Goal: Task Accomplishment & Management: Complete application form

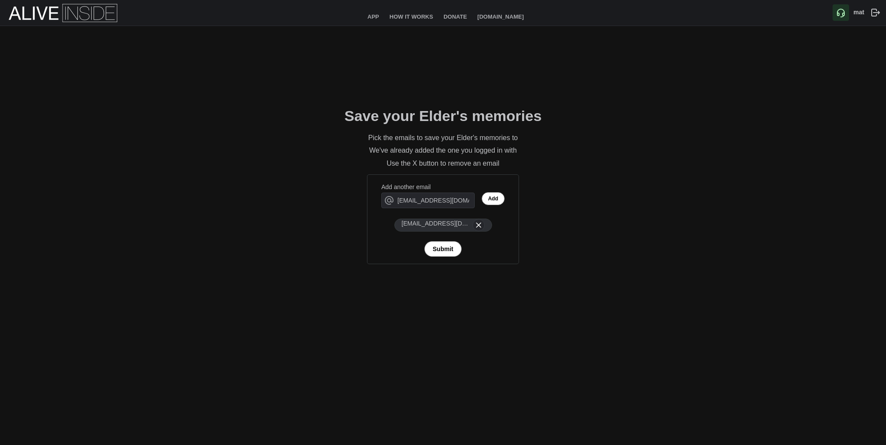
click at [397, 78] on html "App How It Works Donate [DOMAIN_NAME] mat Save your Elder's memories Pick the e…" at bounding box center [443, 39] width 886 height 78
click at [431, 203] on input "[EMAIL_ADDRESS][DOMAIN_NAME]" at bounding box center [427, 201] width 93 height 16
type input "[EMAIL_ADDRESS][DOMAIN_NAME]"
click at [493, 194] on span "Add" at bounding box center [493, 199] width 10 height 12
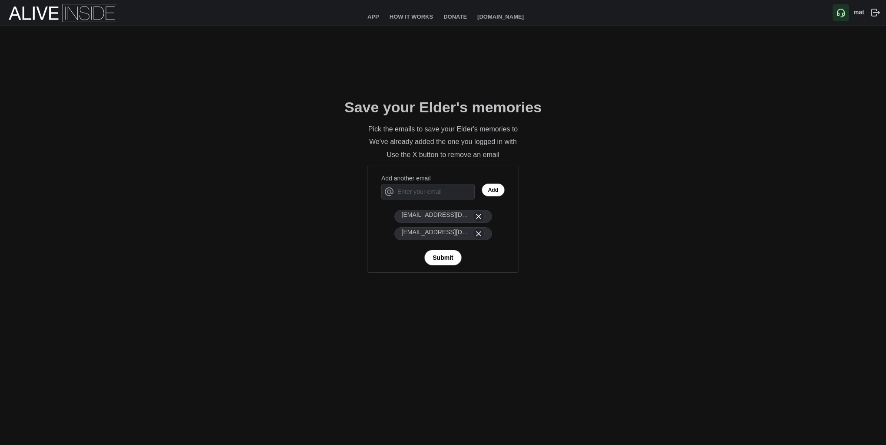
click at [478, 219] on icon "button" at bounding box center [478, 216] width 9 height 9
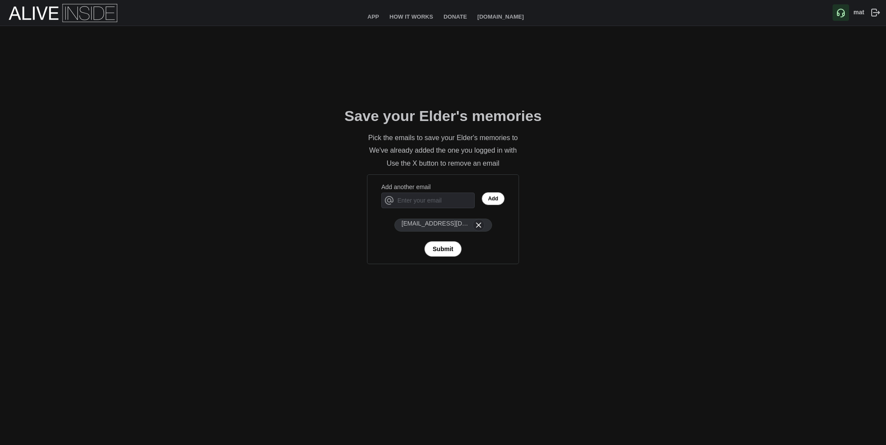
click at [436, 248] on span "Submit" at bounding box center [442, 249] width 20 height 15
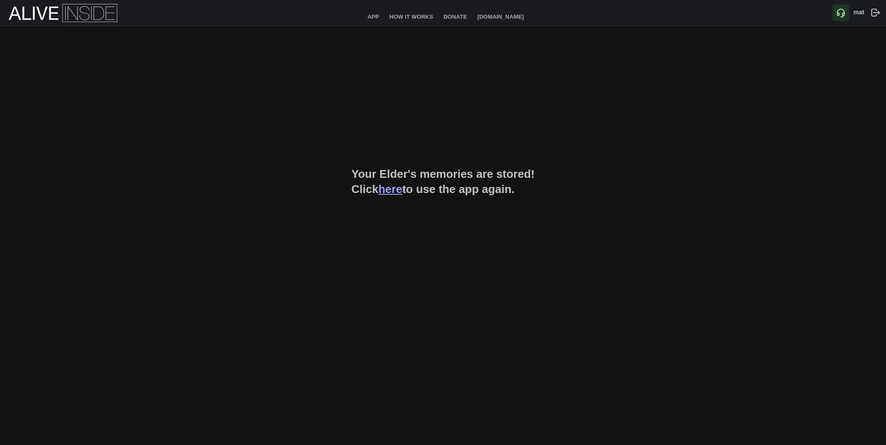
click at [468, 78] on html "App How It Works Donate [DOMAIN_NAME] mat Your Elder's memories are stored! Cli…" at bounding box center [443, 39] width 886 height 78
click at [428, 122] on div "Your Elder's memories are stored! Click here to use the app again." at bounding box center [443, 182] width 886 height 312
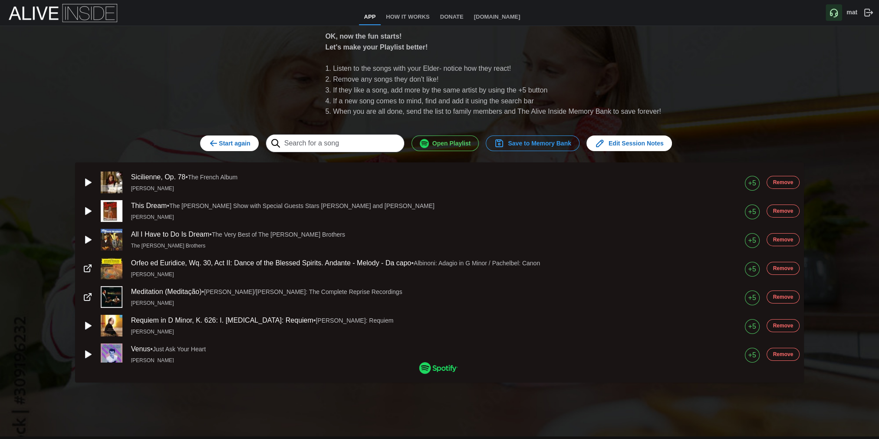
click at [546, 143] on span "Save to Memory Bank" at bounding box center [532, 143] width 77 height 15
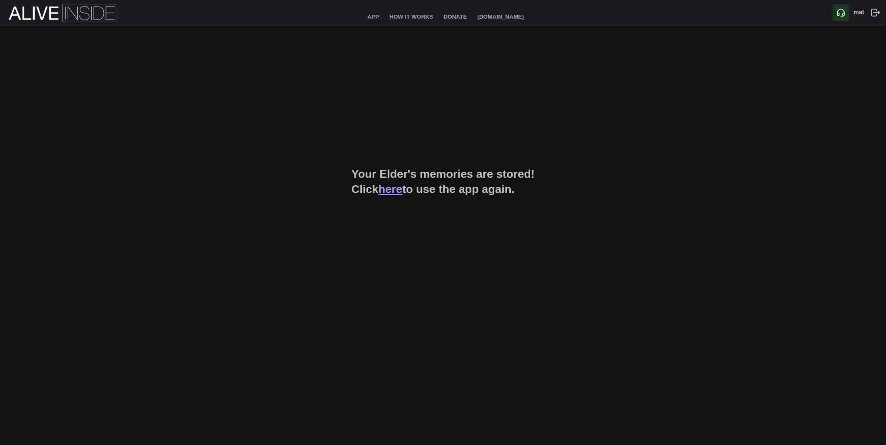
click at [391, 192] on link "here" at bounding box center [390, 189] width 24 height 13
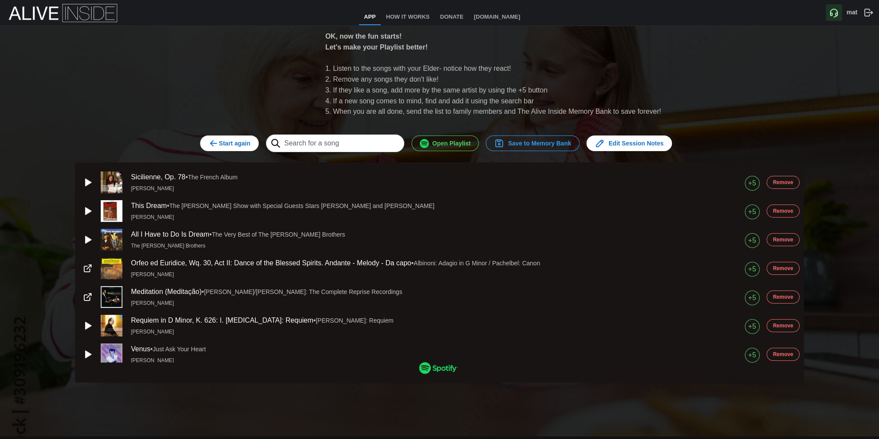
click at [534, 143] on span "Save to Memory Bank" at bounding box center [532, 143] width 77 height 15
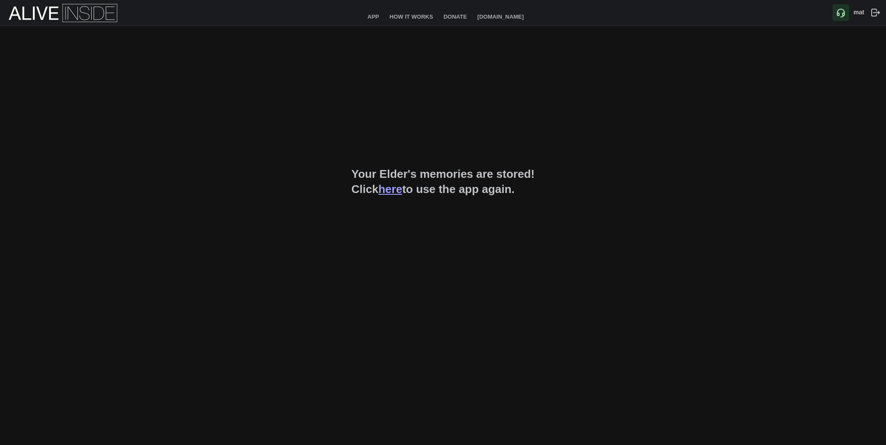
click at [385, 192] on link "here" at bounding box center [390, 189] width 24 height 13
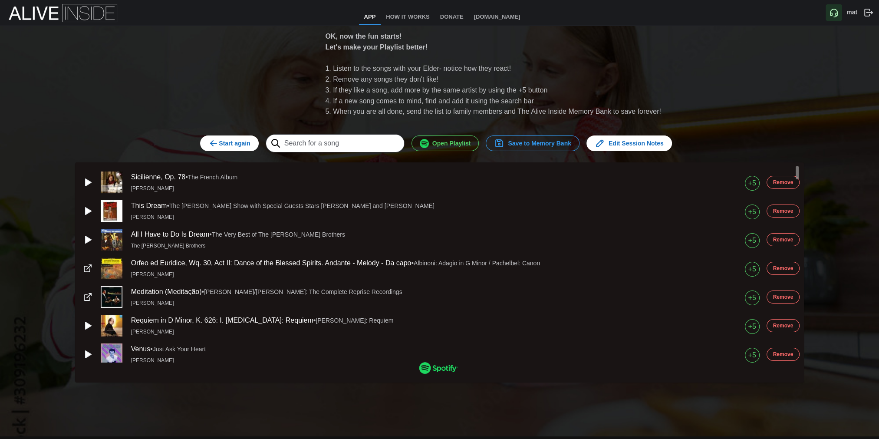
click at [584, 409] on div "OK, now the fun starts! Let's make your Playlist better! Listen to the songs wi…" at bounding box center [439, 231] width 879 height 410
click at [467, 139] on span "Open Playlist" at bounding box center [445, 143] width 51 height 15
click at [550, 142] on span "Save to Memory Bank" at bounding box center [532, 143] width 77 height 15
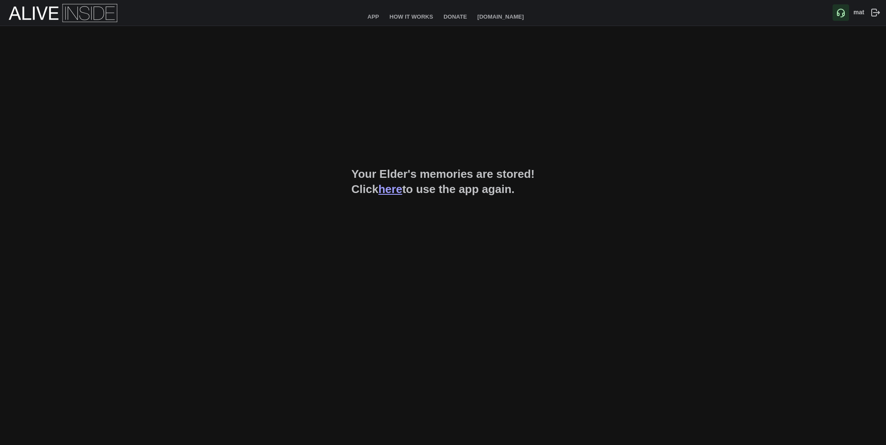
click at [436, 78] on html "App How It Works Donate [DOMAIN_NAME] mat Your Elder's memories are stored! Cli…" at bounding box center [443, 39] width 886 height 78
click at [372, 16] on link "App" at bounding box center [373, 18] width 22 height 16
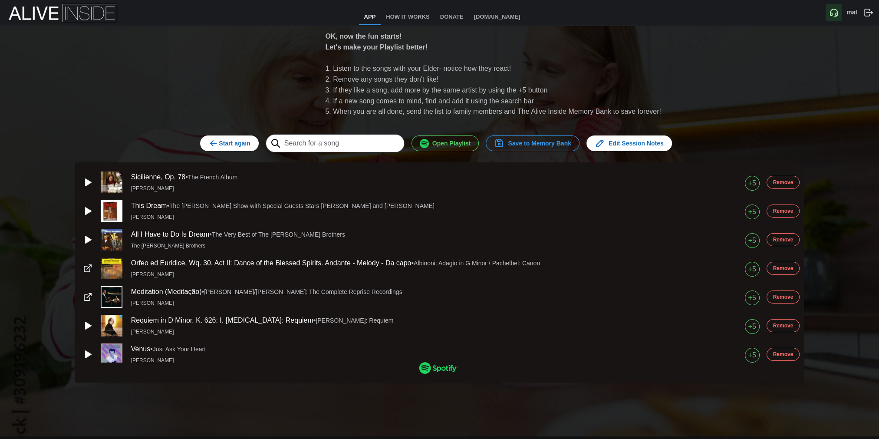
click at [219, 148] on icon "button" at bounding box center [213, 143] width 10 height 10
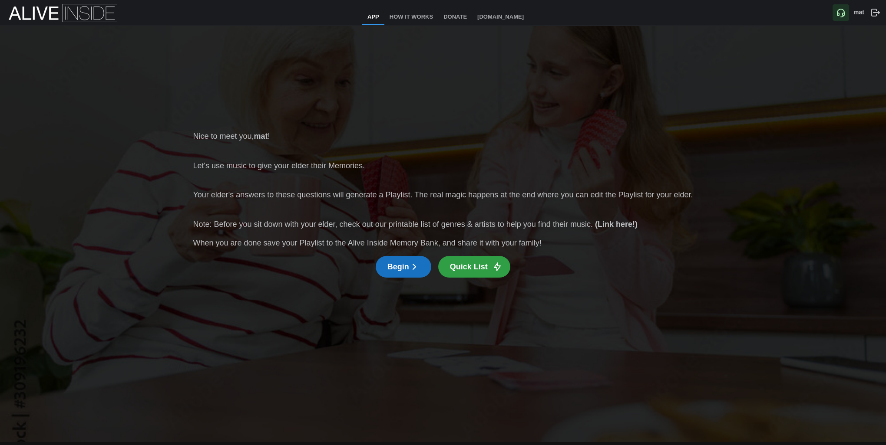
click at [424, 267] on button "Begin" at bounding box center [404, 267] width 56 height 22
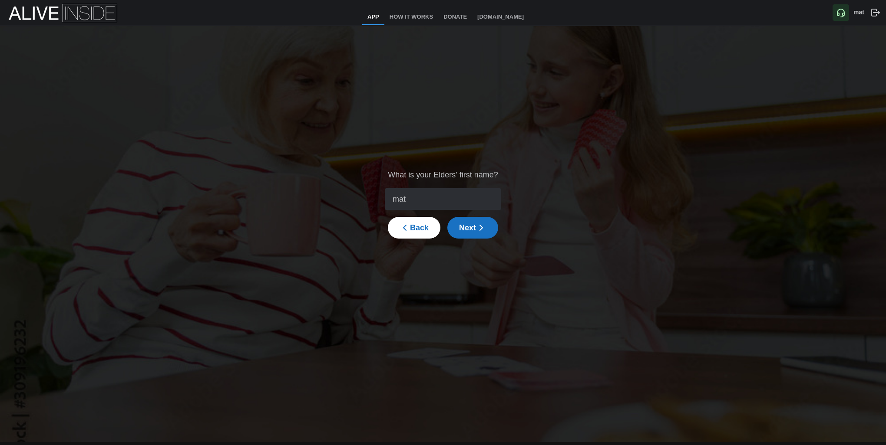
type input "mat"
click at [463, 228] on span "Next" at bounding box center [472, 227] width 27 height 21
type input "1949"
click at [469, 229] on span "Next" at bounding box center [472, 227] width 27 height 21
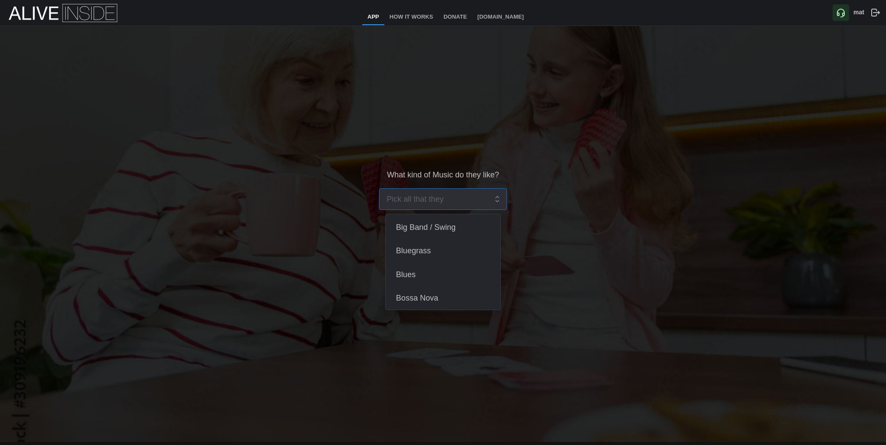
click at [465, 205] on input "search" at bounding box center [436, 199] width 101 height 21
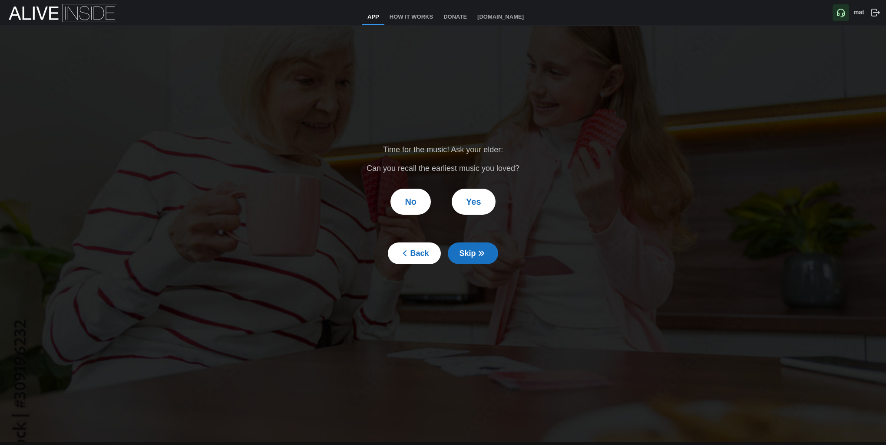
click at [403, 259] on span "Back" at bounding box center [413, 253] width 29 height 21
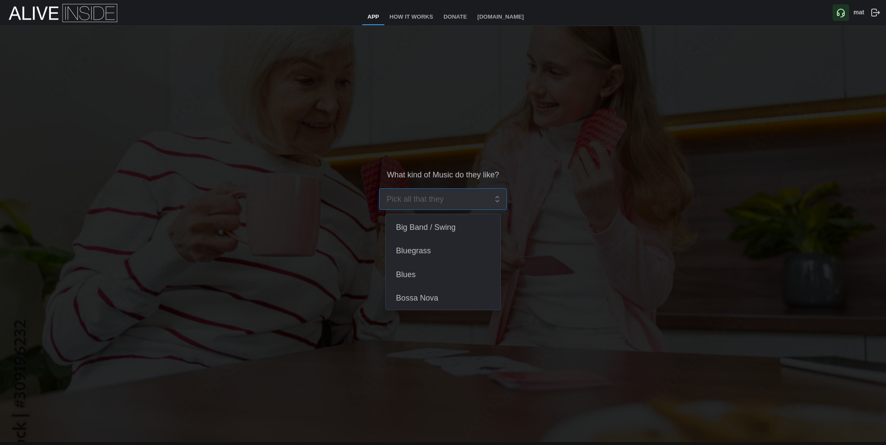
drag, startPoint x: 441, startPoint y: 192, endPoint x: 441, endPoint y: 197, distance: 4.8
click at [441, 197] on input "search" at bounding box center [436, 199] width 101 height 21
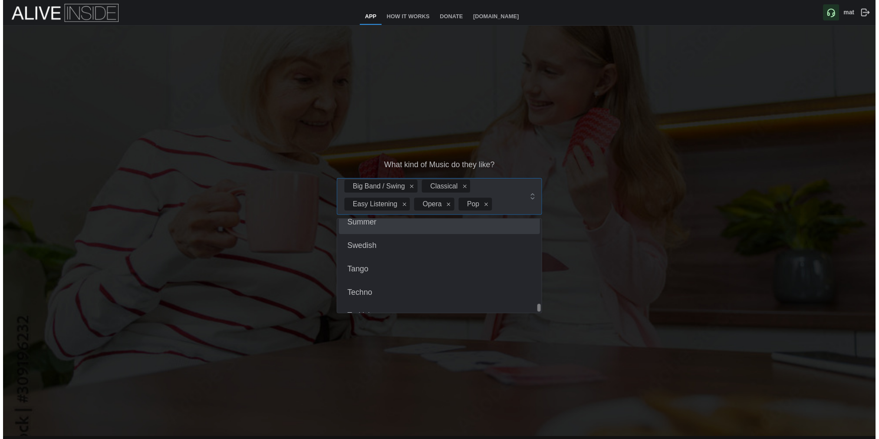
scroll to position [1163, 0]
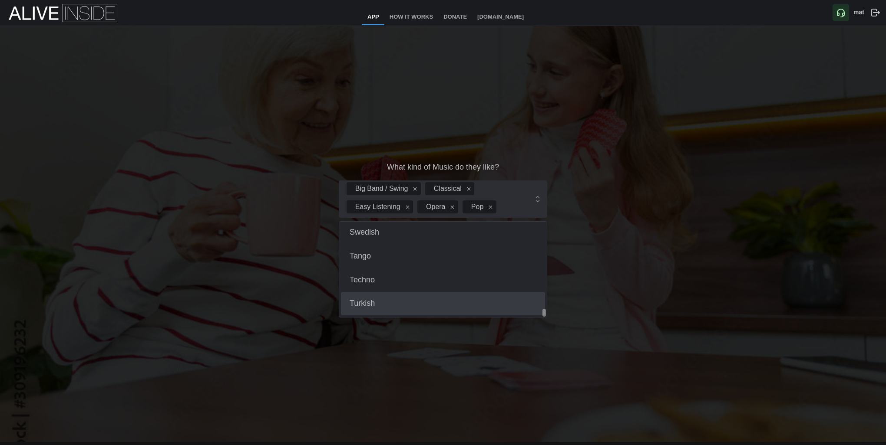
click at [468, 352] on div "What kind of Music do they like? Big Band / Swing Classical Easy Listening Oper…" at bounding box center [443, 204] width 886 height 356
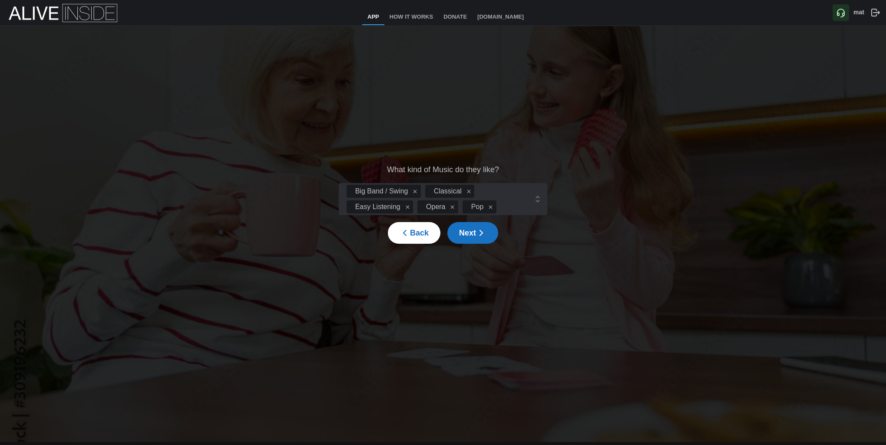
click at [462, 236] on span "Next" at bounding box center [472, 233] width 27 height 21
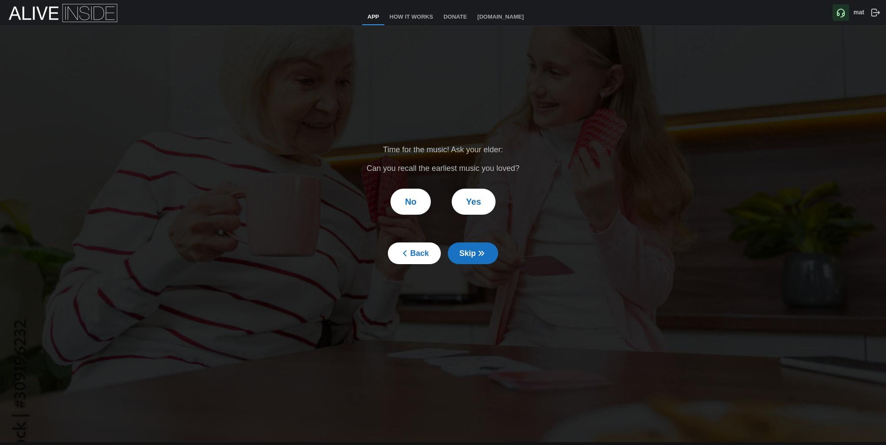
click at [468, 206] on span "Yes" at bounding box center [473, 201] width 15 height 25
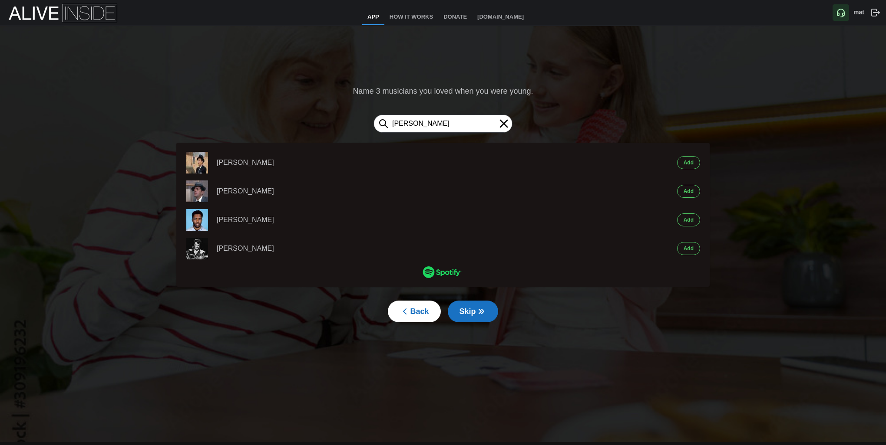
type input "[PERSON_NAME]"
click at [689, 167] on span "Add" at bounding box center [688, 163] width 10 height 12
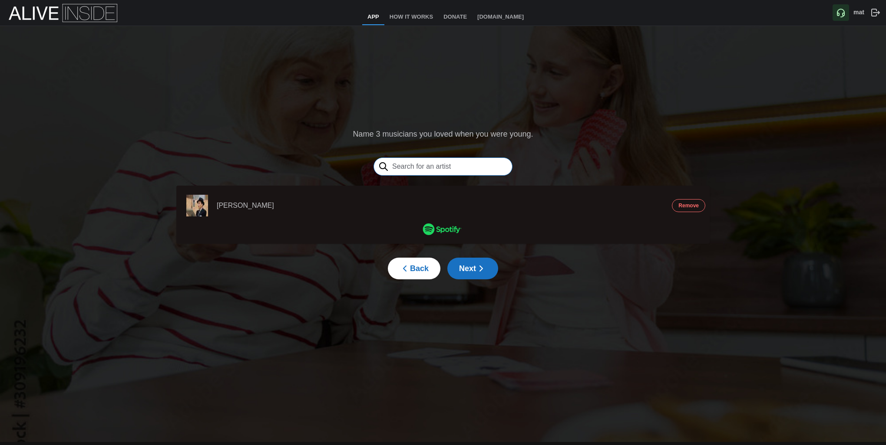
click at [438, 168] on input "text" at bounding box center [442, 167] width 139 height 18
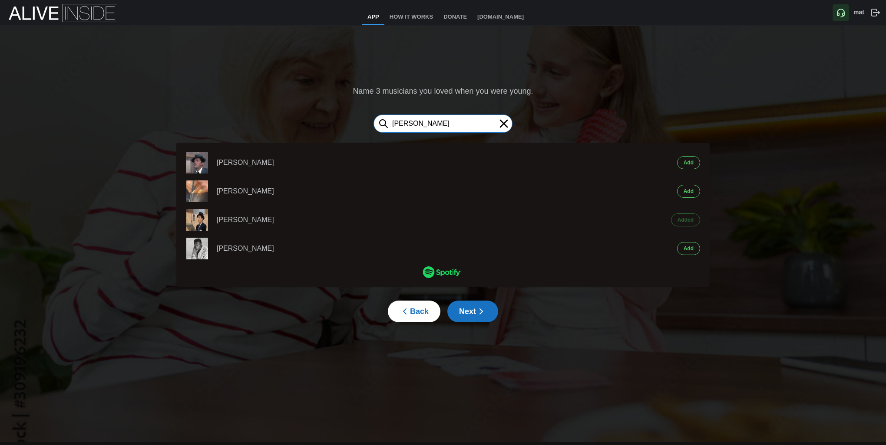
type input "[PERSON_NAME]"
click at [684, 168] on span "Add" at bounding box center [688, 163] width 10 height 12
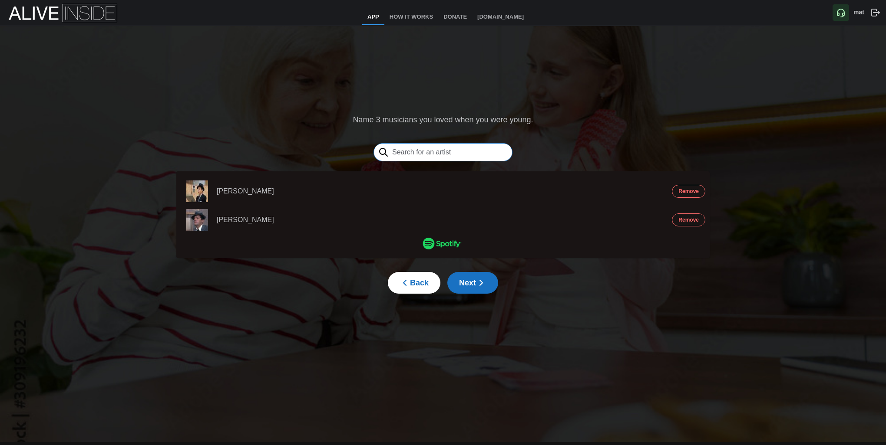
click at [469, 156] on input "text" at bounding box center [442, 152] width 139 height 18
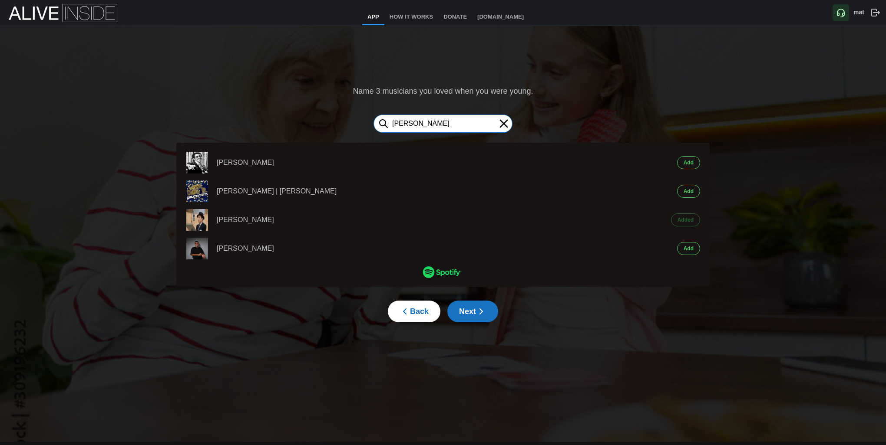
type input "[PERSON_NAME]"
click at [685, 166] on span "Add" at bounding box center [688, 163] width 10 height 12
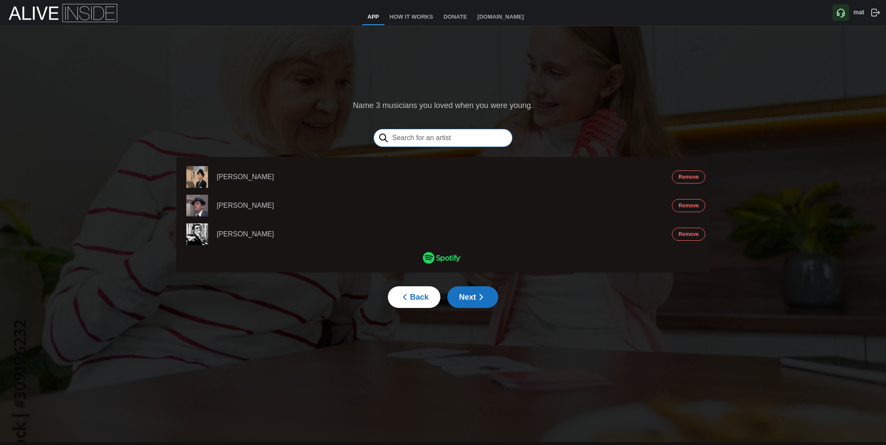
click at [480, 136] on input "text" at bounding box center [442, 138] width 139 height 18
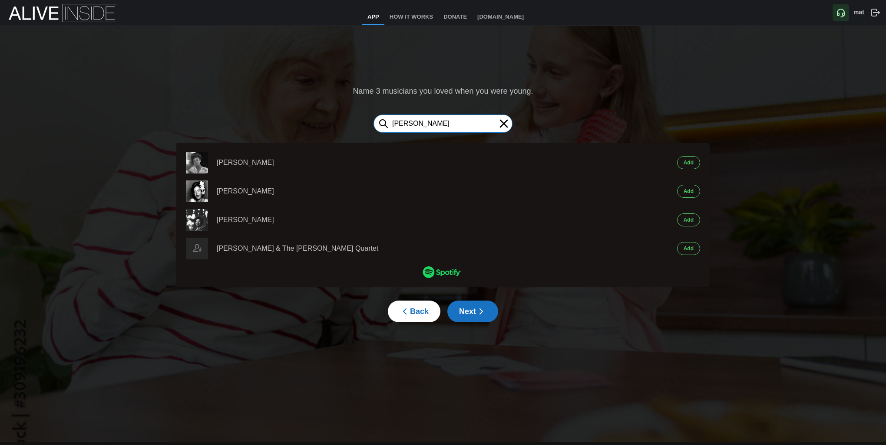
type input "[PERSON_NAME]"
click at [686, 164] on span "Add" at bounding box center [688, 163] width 10 height 12
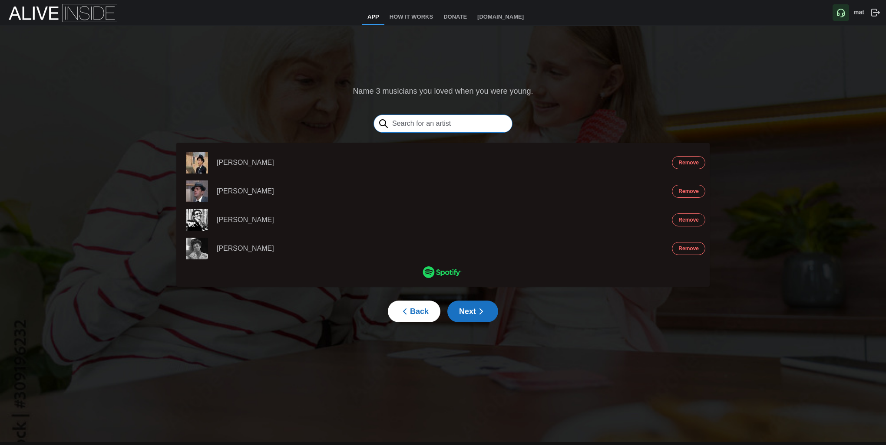
click at [444, 125] on input "text" at bounding box center [442, 124] width 139 height 18
type input "pavarotti"
click at [696, 166] on button "Add" at bounding box center [688, 162] width 23 height 13
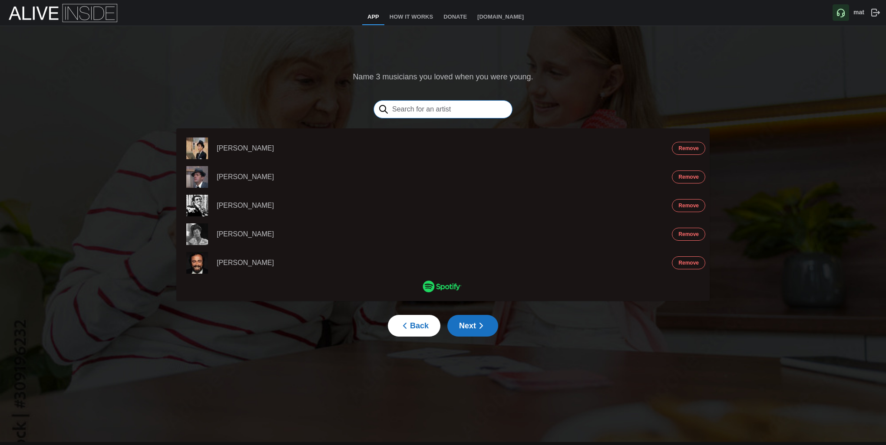
click at [438, 109] on input "text" at bounding box center [442, 109] width 139 height 18
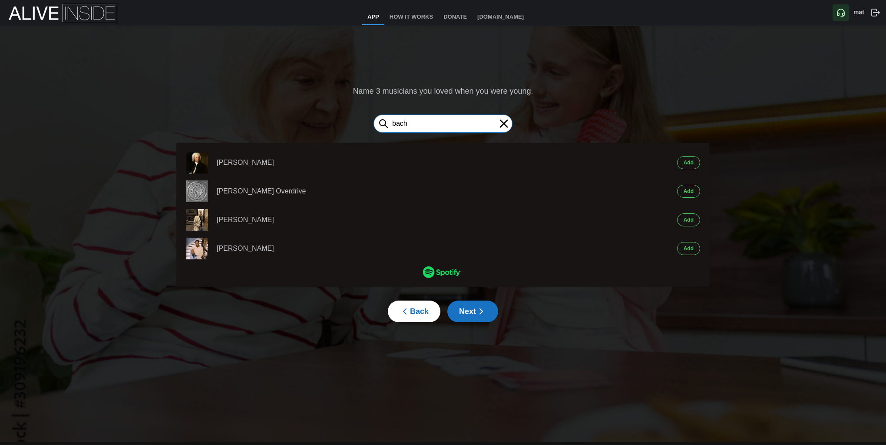
type input "bach"
click at [695, 161] on button "Add" at bounding box center [688, 162] width 23 height 13
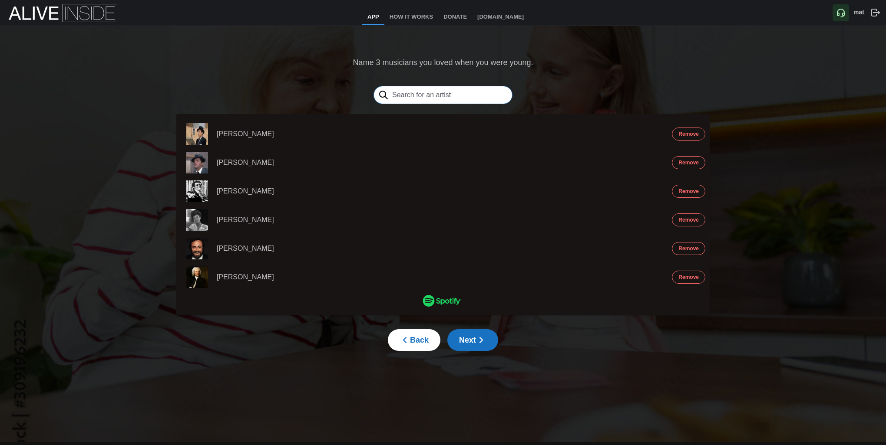
click at [419, 98] on input "text" at bounding box center [442, 95] width 139 height 18
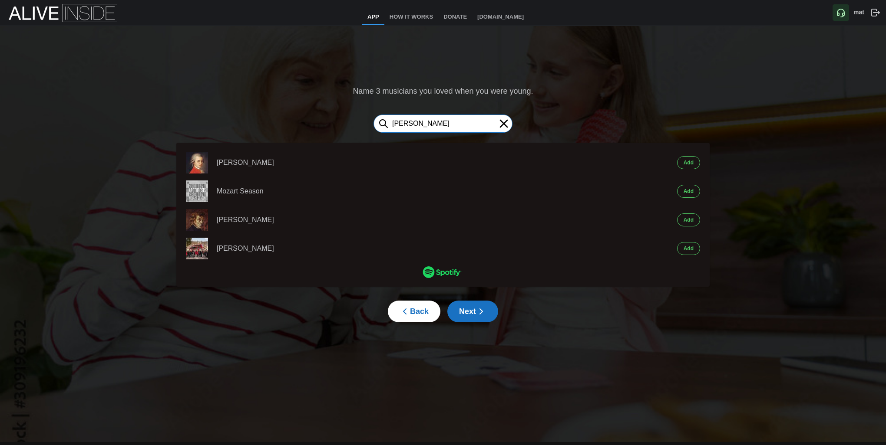
type input "[PERSON_NAME]"
click at [689, 164] on span "Add" at bounding box center [688, 163] width 10 height 12
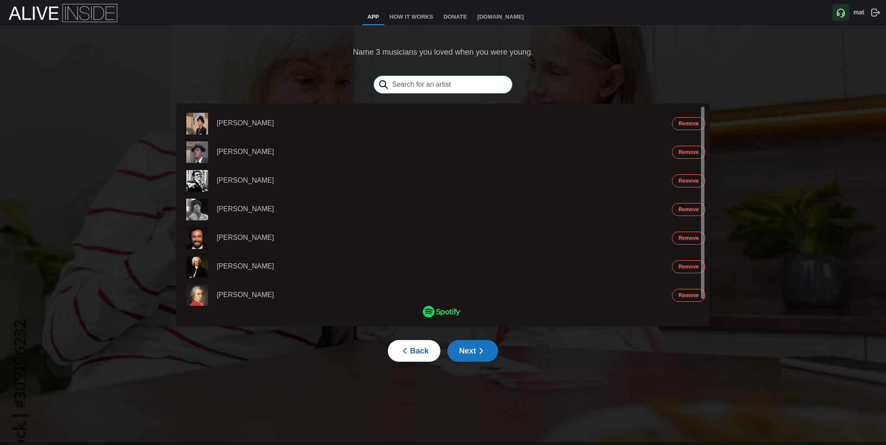
click at [447, 88] on input "text" at bounding box center [442, 85] width 139 height 18
type input "h"
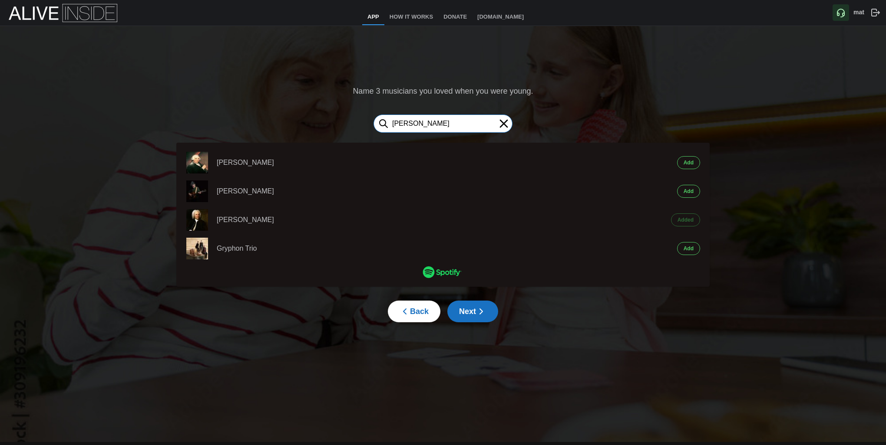
type input "[PERSON_NAME]"
click at [689, 164] on span "Add" at bounding box center [688, 163] width 10 height 12
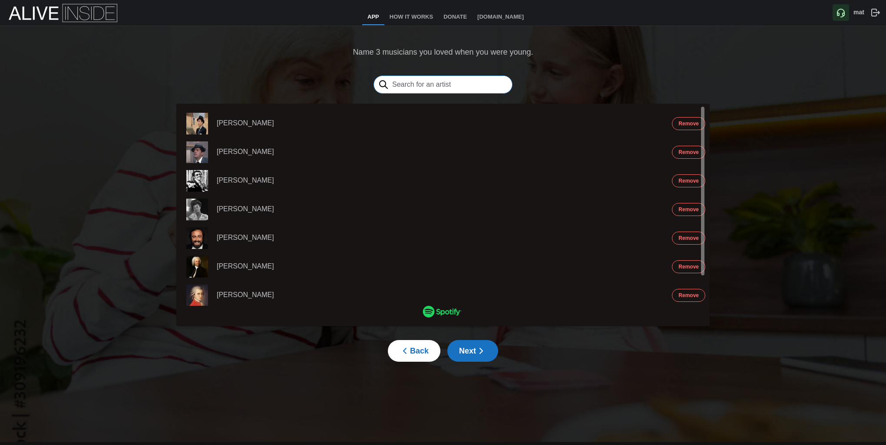
click at [469, 87] on input "text" at bounding box center [442, 85] width 139 height 18
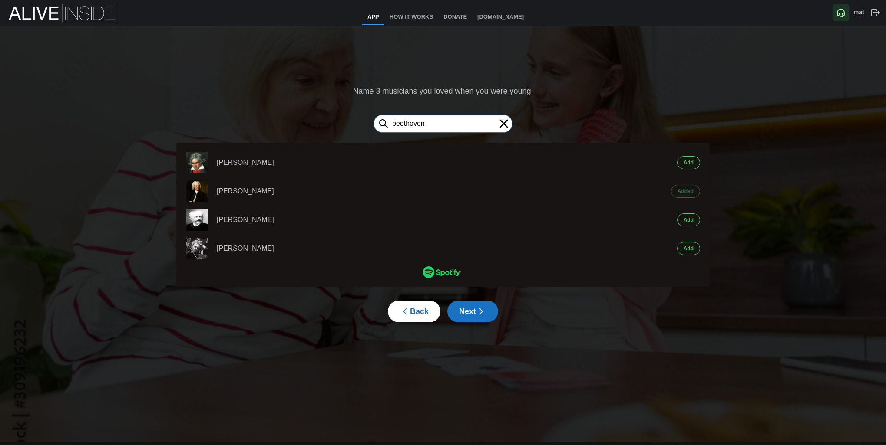
type input "beethoven"
click at [694, 164] on button "Add" at bounding box center [688, 162] width 23 height 13
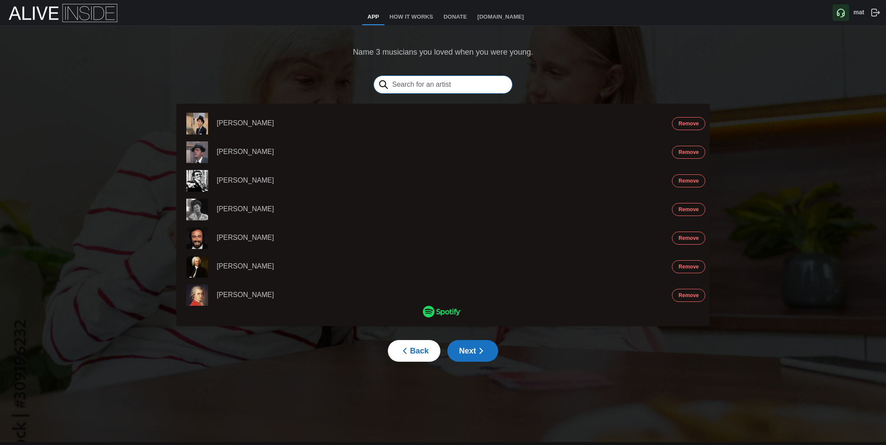
click at [438, 86] on input "text" at bounding box center [442, 85] width 139 height 18
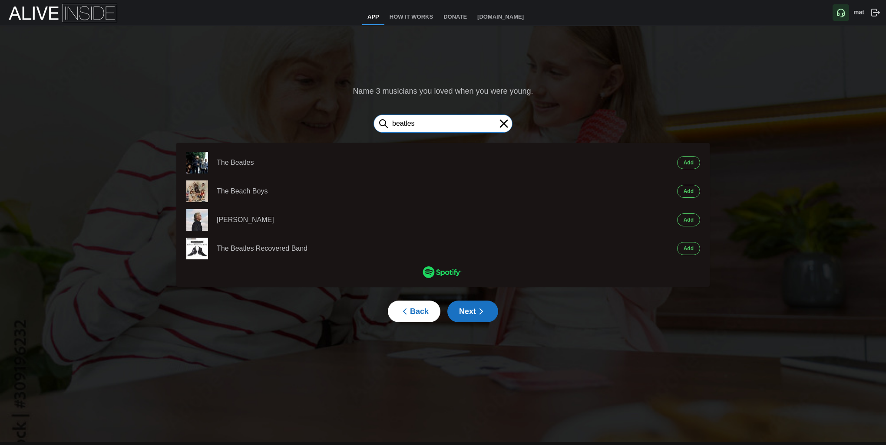
type input "beatles"
click at [688, 165] on span "Add" at bounding box center [688, 163] width 10 height 12
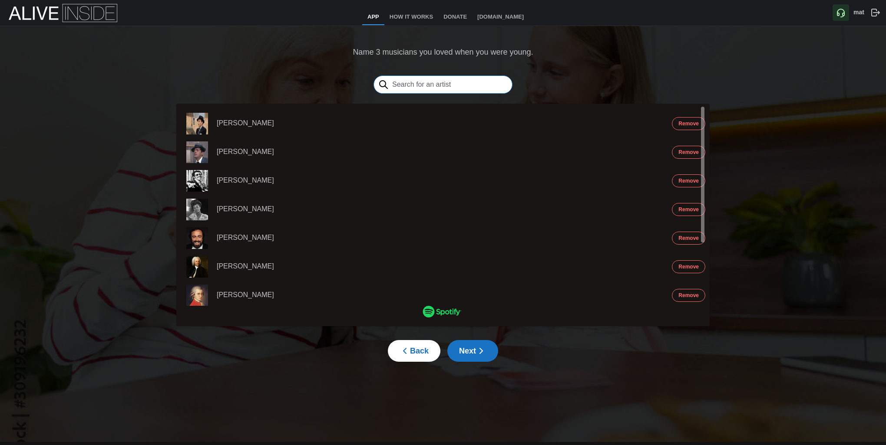
click at [440, 79] on input "text" at bounding box center [442, 85] width 139 height 18
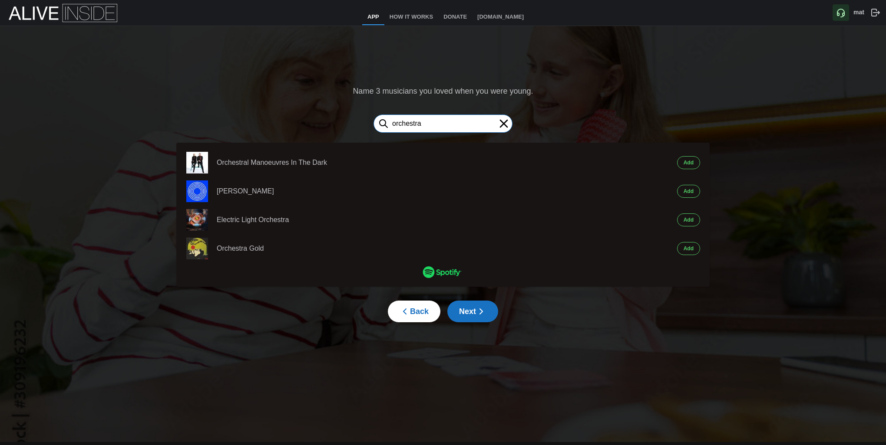
type input "orchestra"
click at [693, 195] on span "Add" at bounding box center [688, 191] width 10 height 12
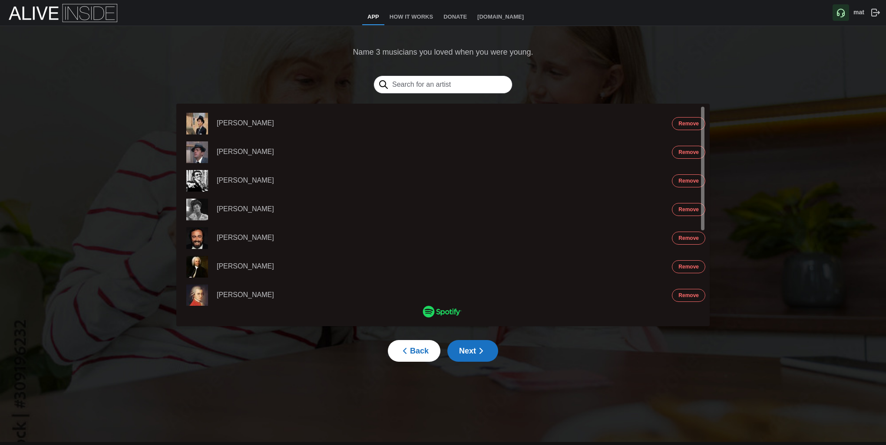
click at [472, 352] on span "Next" at bounding box center [472, 351] width 27 height 21
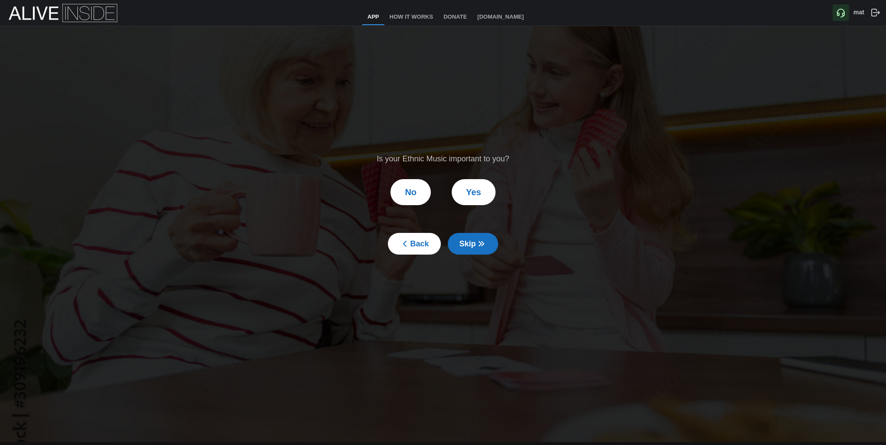
click at [470, 245] on span "Skip" at bounding box center [472, 244] width 27 height 21
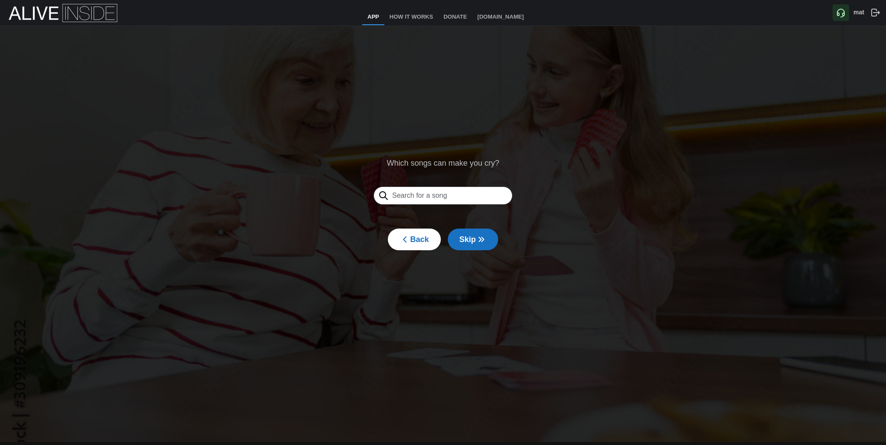
click at [470, 245] on span "Skip" at bounding box center [472, 239] width 27 height 21
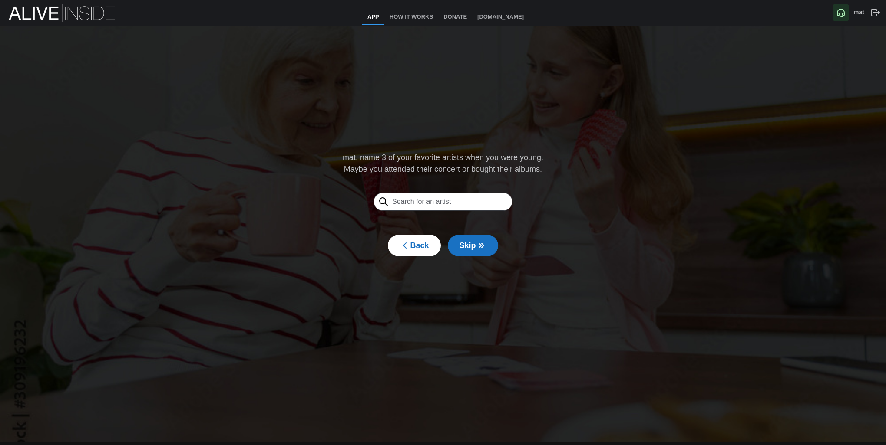
click at [470, 245] on span "Skip" at bounding box center [472, 245] width 27 height 21
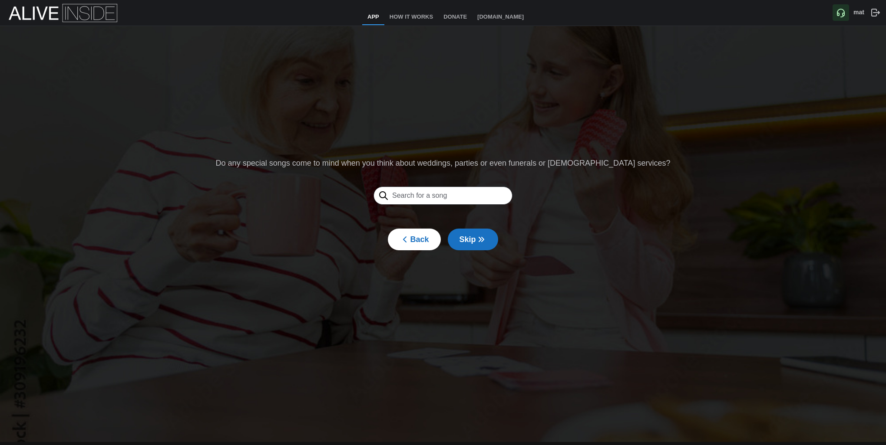
click at [470, 245] on span "Skip" at bounding box center [472, 239] width 27 height 21
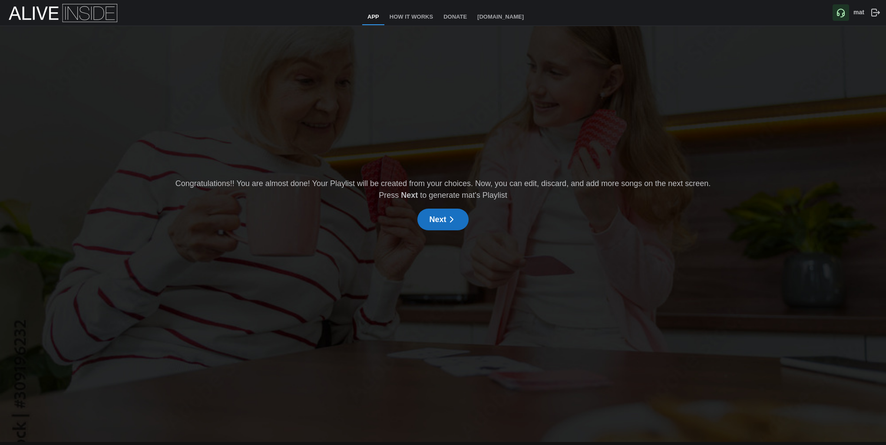
click at [457, 232] on div "Congratulations!! You are almost done! Your Playlist will be created from your …" at bounding box center [443, 205] width 556 height 62
click at [453, 224] on icon "button" at bounding box center [451, 219] width 10 height 10
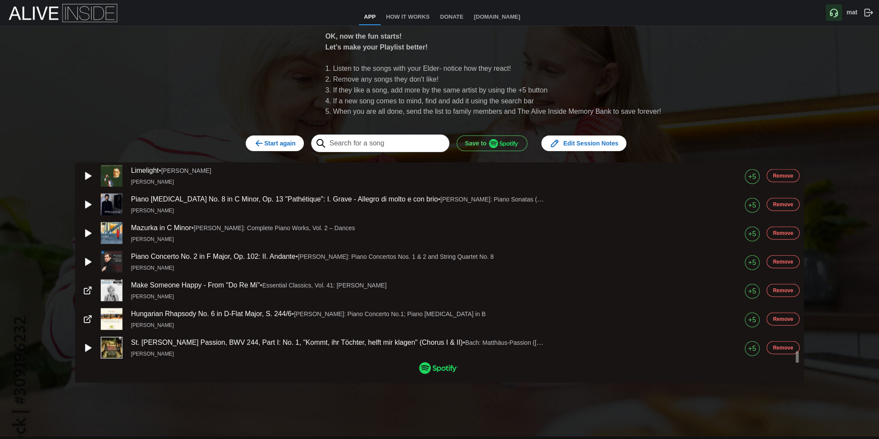
scroll to position [3, 0]
